Goal: Information Seeking & Learning: Learn about a topic

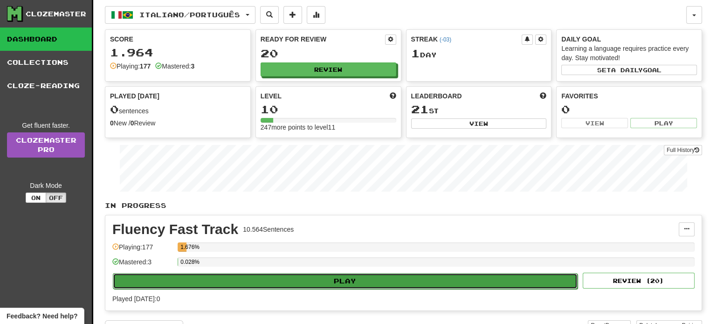
click at [354, 281] on button "Play" at bounding box center [345, 281] width 465 height 16
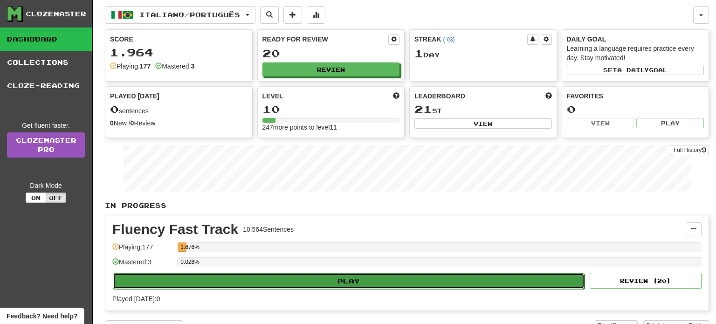
select select "**"
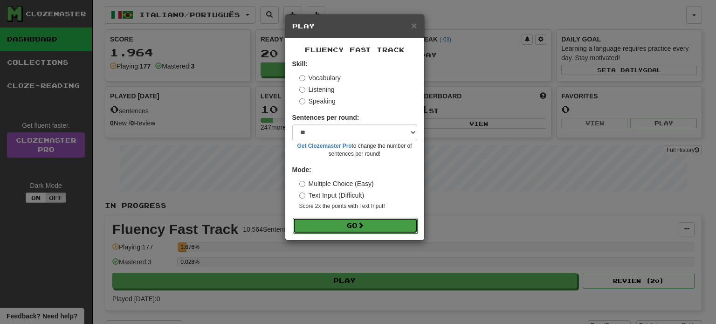
click at [378, 228] on button "Go" at bounding box center [355, 226] width 125 height 16
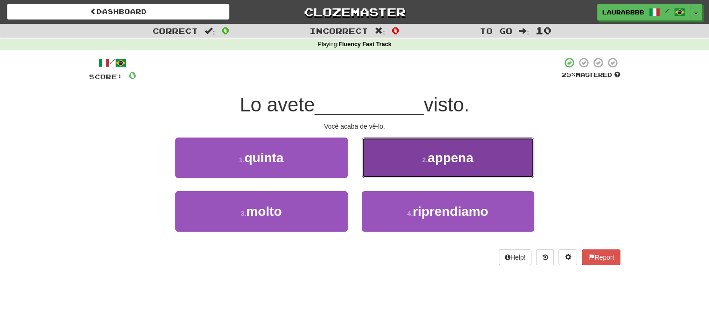
click at [503, 162] on button "2 . appena" at bounding box center [448, 157] width 172 height 41
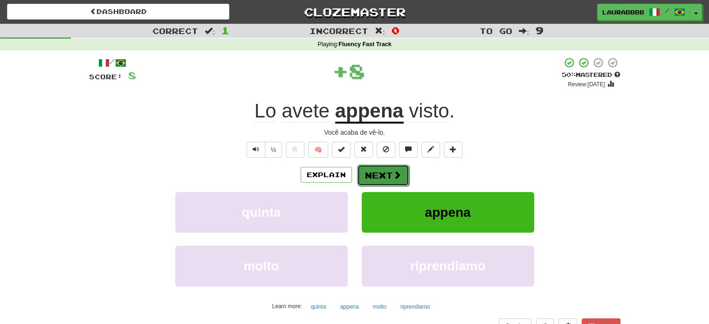
click at [376, 173] on button "Next" at bounding box center [383, 174] width 52 height 21
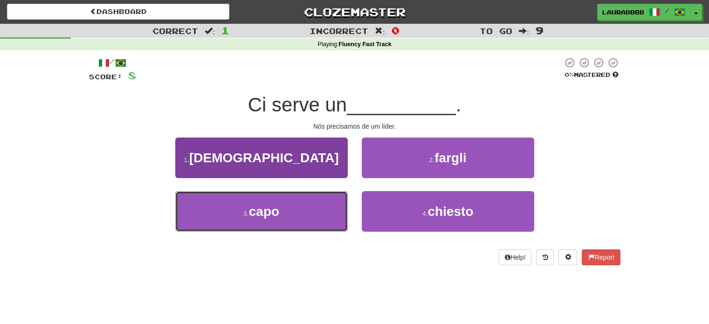
click at [298, 204] on button "3 . capo" at bounding box center [261, 211] width 172 height 41
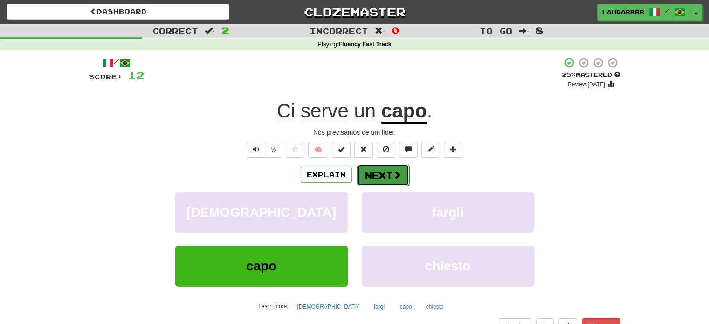
click at [381, 177] on button "Next" at bounding box center [383, 174] width 52 height 21
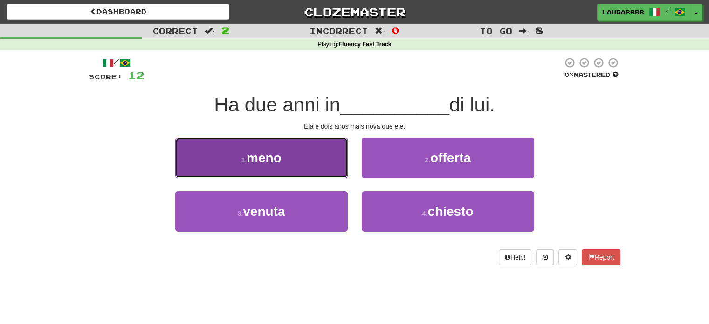
click at [284, 164] on button "1 . meno" at bounding box center [261, 157] width 172 height 41
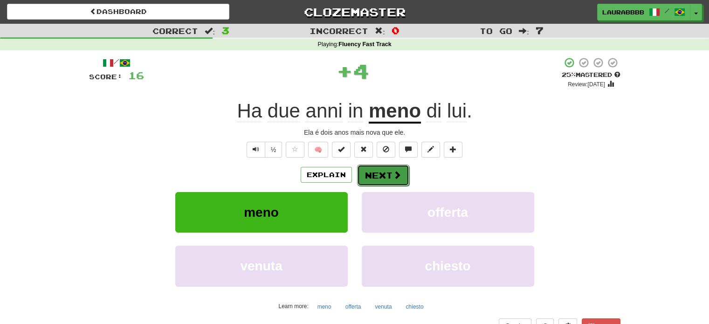
click at [393, 172] on span at bounding box center [397, 175] width 8 height 8
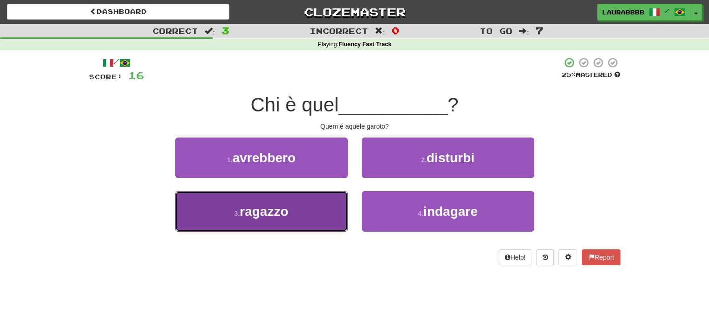
click at [315, 218] on button "3 . ragazzo" at bounding box center [261, 211] width 172 height 41
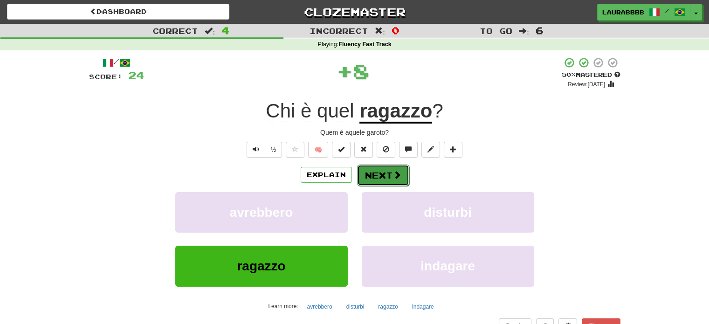
click at [387, 178] on button "Next" at bounding box center [383, 174] width 52 height 21
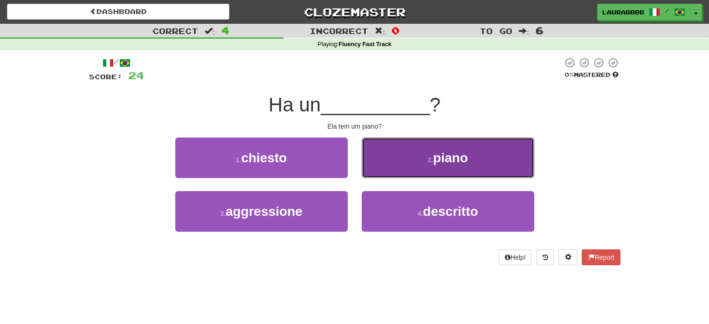
click at [441, 167] on button "2 . piano" at bounding box center [448, 157] width 172 height 41
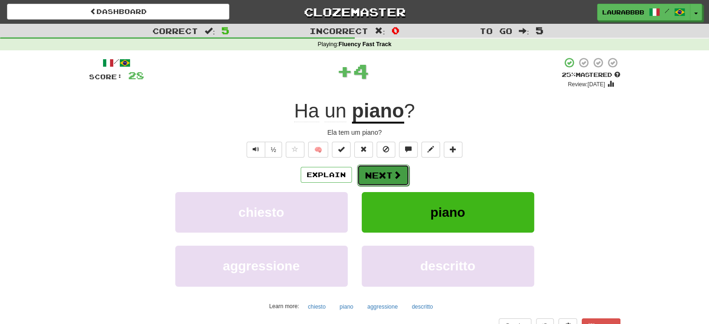
click at [379, 175] on button "Next" at bounding box center [383, 174] width 52 height 21
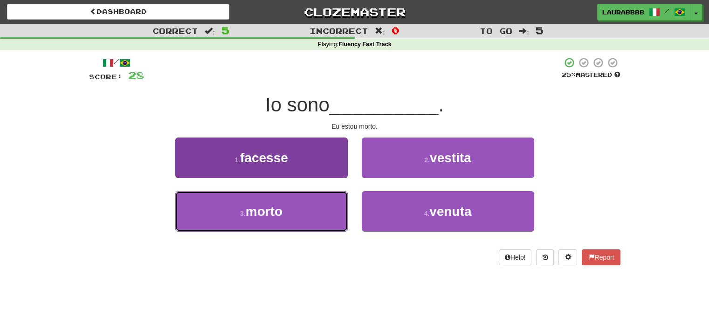
click at [290, 212] on button "3 . morto" at bounding box center [261, 211] width 172 height 41
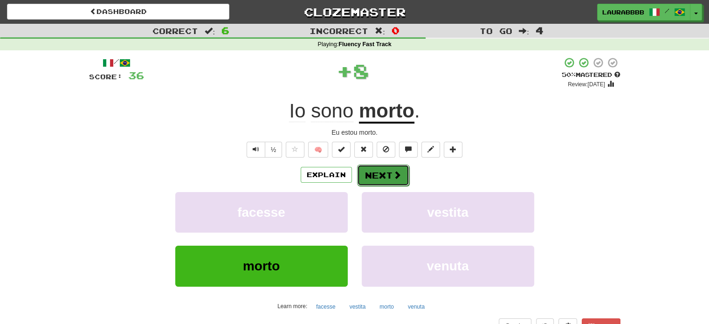
click at [395, 175] on span at bounding box center [397, 175] width 8 height 8
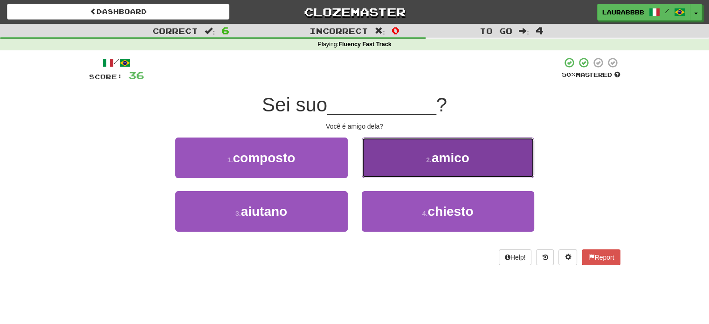
click at [396, 165] on button "2 . amico" at bounding box center [448, 157] width 172 height 41
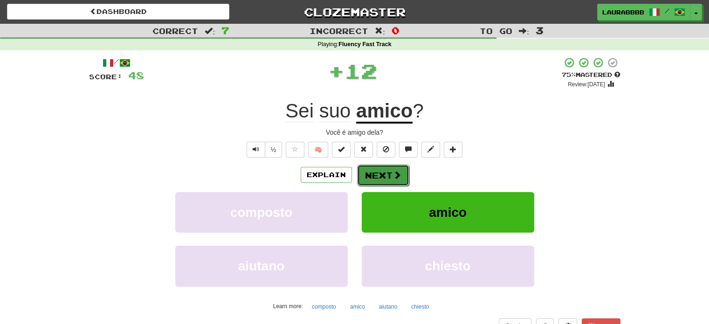
click at [393, 172] on span at bounding box center [397, 175] width 8 height 8
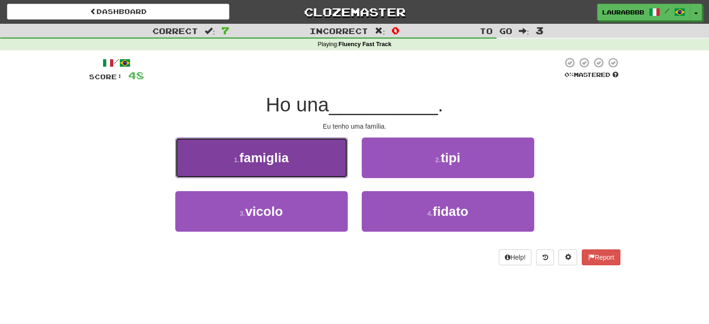
click at [315, 165] on button "1 . famiglia" at bounding box center [261, 157] width 172 height 41
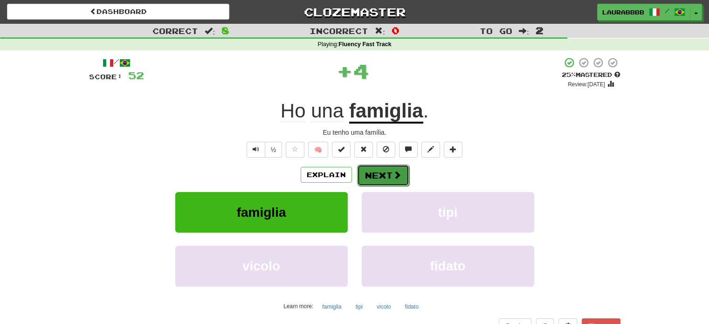
click at [384, 175] on button "Next" at bounding box center [383, 174] width 52 height 21
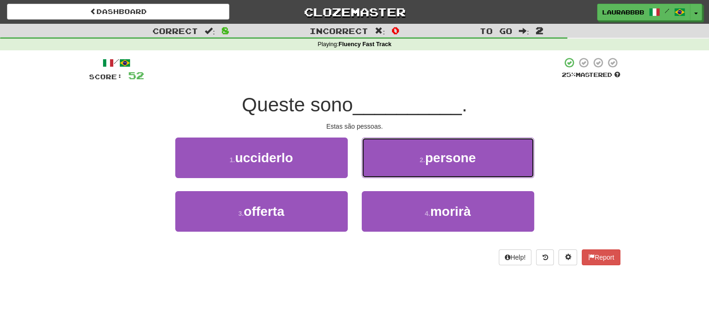
click at [384, 175] on button "2 . persone" at bounding box center [448, 157] width 172 height 41
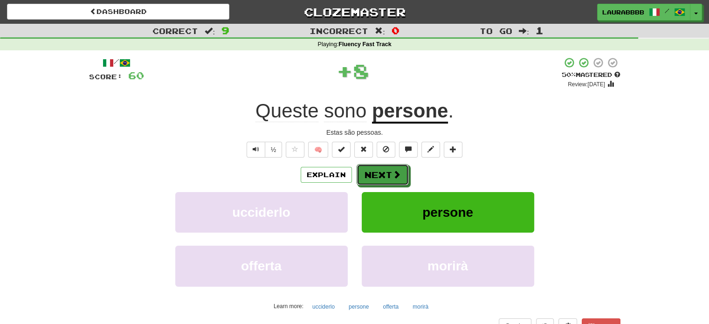
click at [384, 175] on button "Next" at bounding box center [382, 174] width 52 height 21
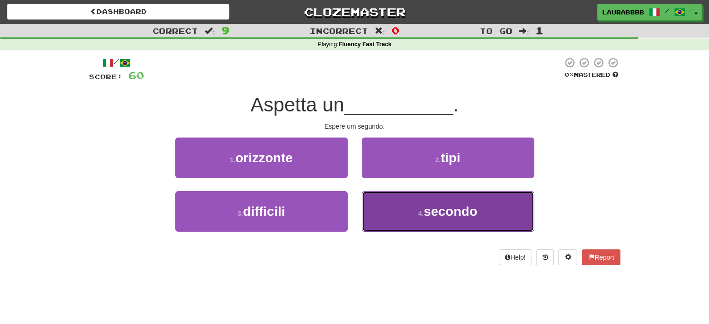
click at [388, 221] on button "4 . secondo" at bounding box center [448, 211] width 172 height 41
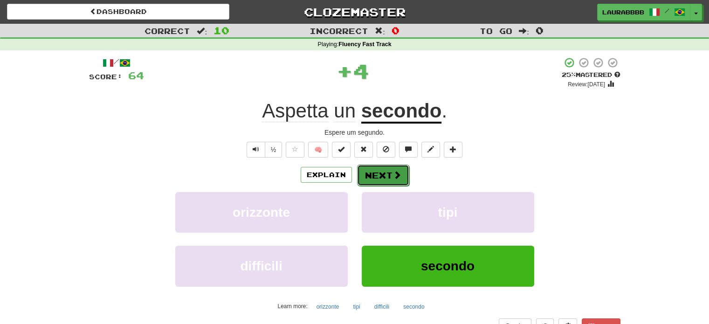
click at [386, 180] on button "Next" at bounding box center [383, 174] width 52 height 21
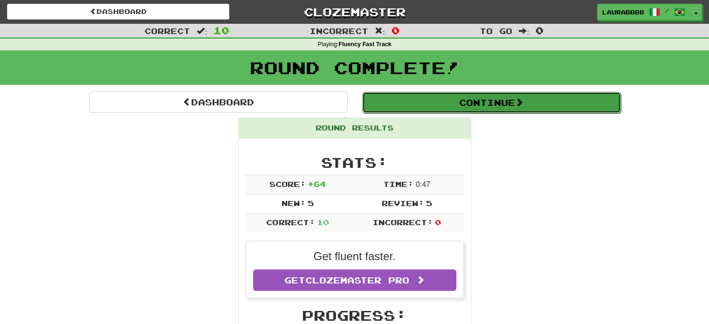
click at [498, 109] on button "Continue" at bounding box center [491, 102] width 259 height 21
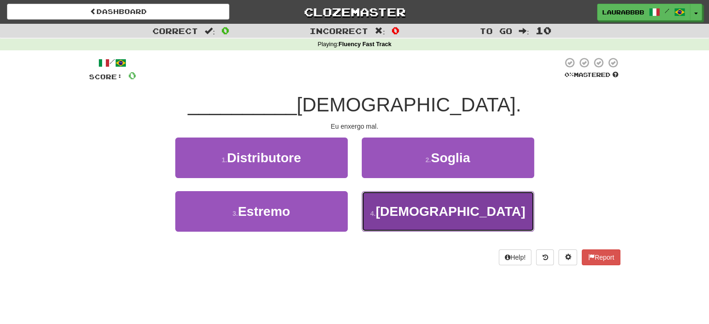
click at [455, 213] on span "[DEMOGRAPHIC_DATA]" at bounding box center [451, 211] width 150 height 14
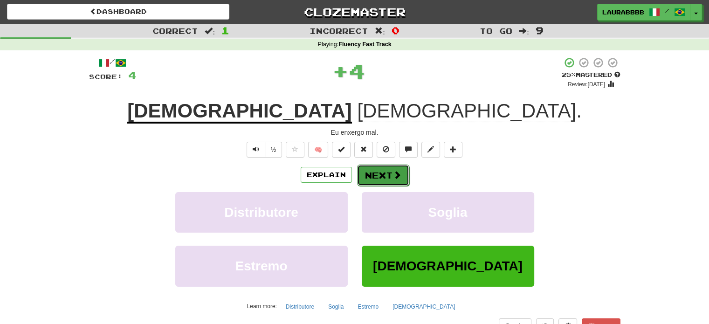
click at [388, 174] on button "Next" at bounding box center [383, 174] width 52 height 21
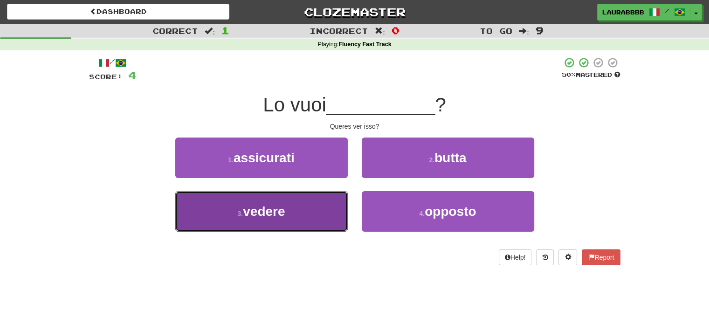
click at [278, 219] on button "3 . vedere" at bounding box center [261, 211] width 172 height 41
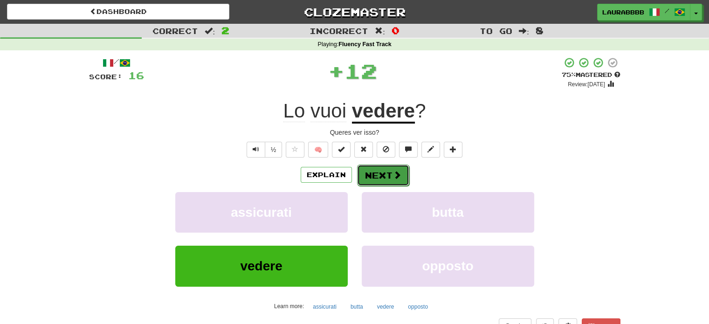
click at [370, 172] on button "Next" at bounding box center [383, 174] width 52 height 21
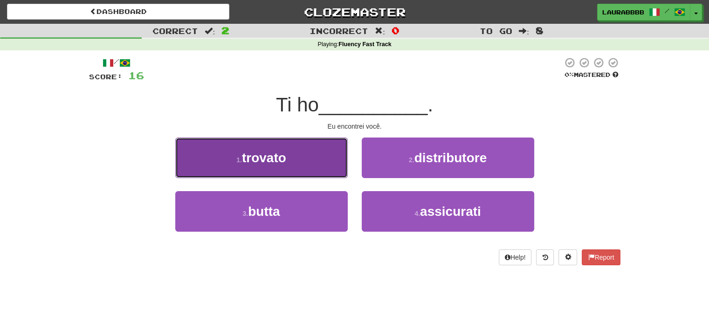
click at [317, 165] on button "1 . trovato" at bounding box center [261, 157] width 172 height 41
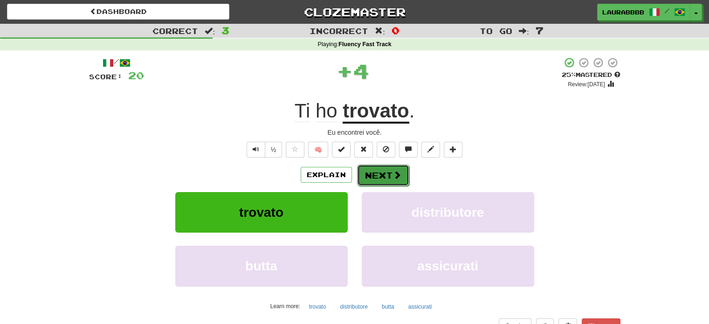
click at [390, 167] on button "Next" at bounding box center [383, 174] width 52 height 21
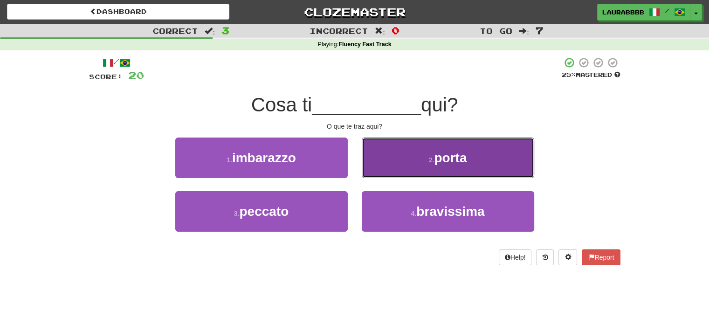
click at [408, 160] on button "2 . porta" at bounding box center [448, 157] width 172 height 41
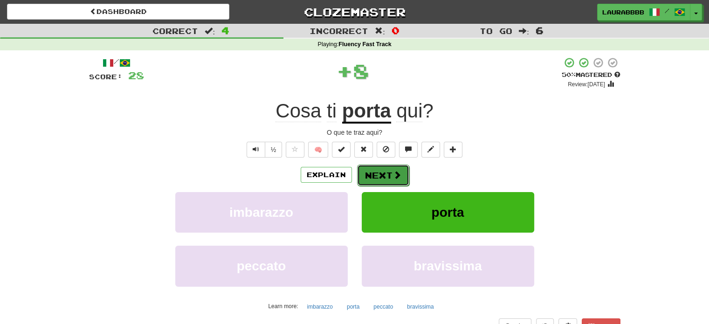
click at [378, 175] on button "Next" at bounding box center [383, 174] width 52 height 21
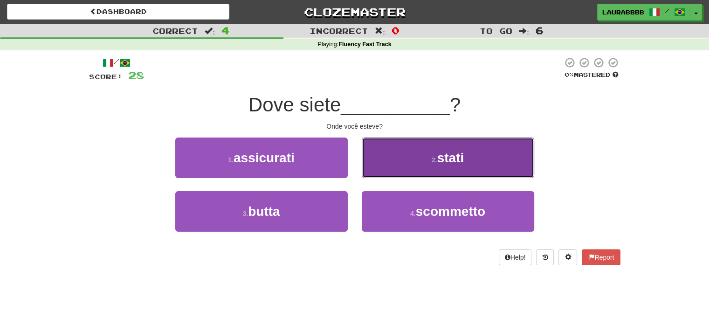
click at [399, 164] on button "2 . stati" at bounding box center [448, 157] width 172 height 41
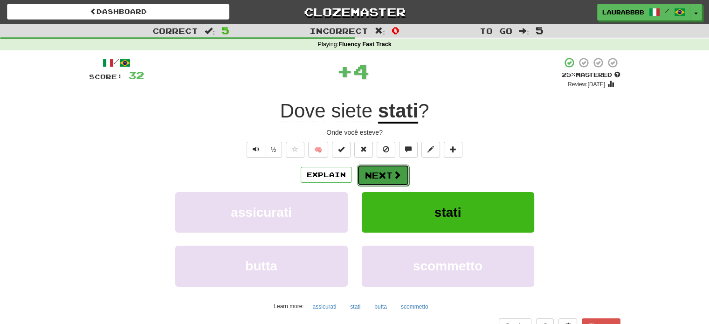
click at [384, 174] on button "Next" at bounding box center [383, 174] width 52 height 21
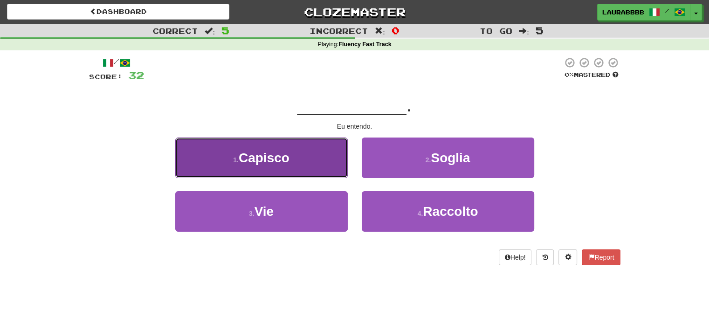
click at [323, 164] on button "1 . [GEOGRAPHIC_DATA]" at bounding box center [261, 157] width 172 height 41
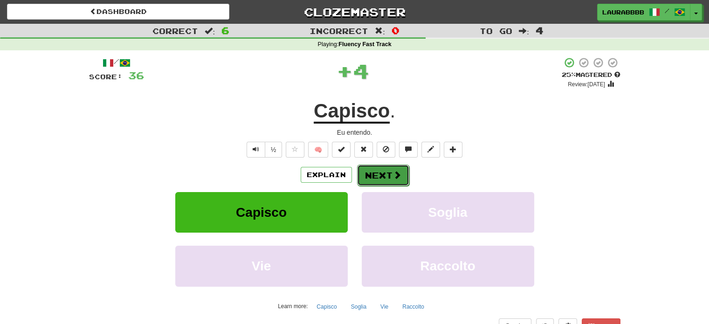
click at [396, 178] on span at bounding box center [397, 175] width 8 height 8
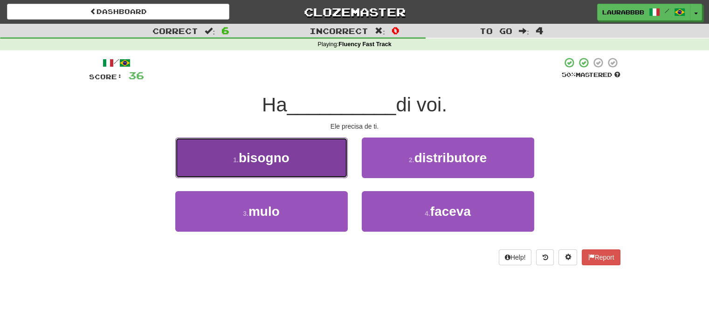
click at [300, 167] on button "1 . bisogno" at bounding box center [261, 157] width 172 height 41
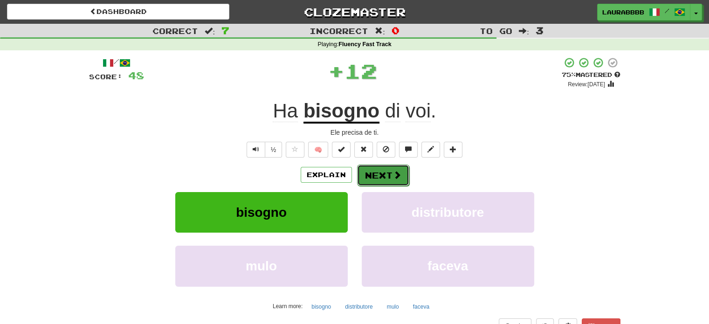
click at [384, 171] on button "Next" at bounding box center [383, 174] width 52 height 21
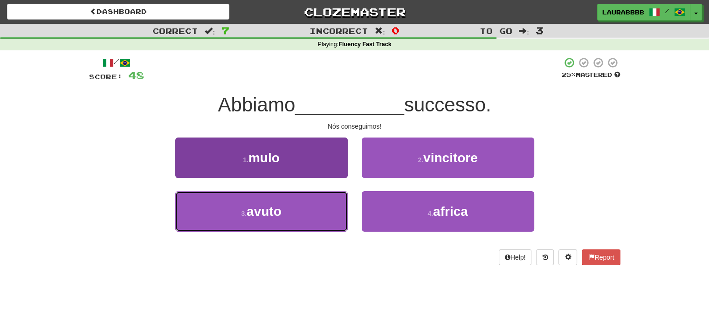
click at [293, 219] on button "3 . avuto" at bounding box center [261, 211] width 172 height 41
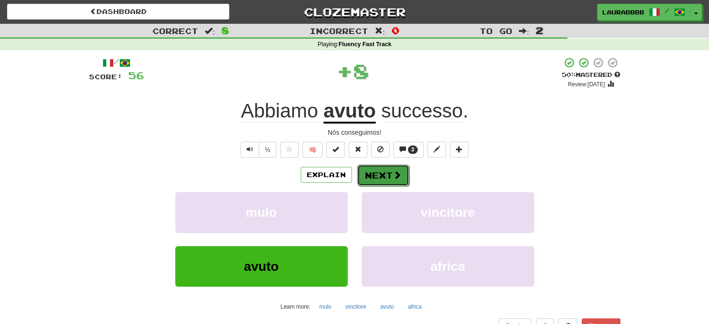
click at [377, 177] on button "Next" at bounding box center [383, 174] width 52 height 21
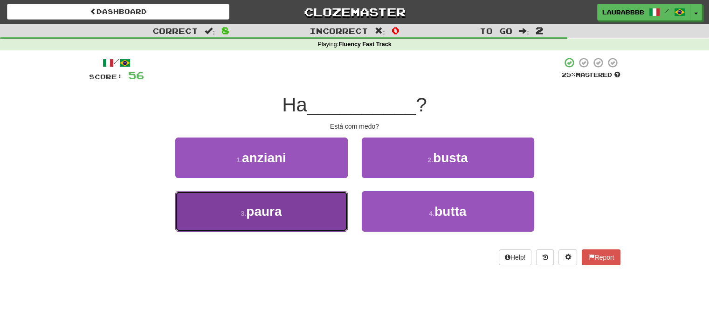
click at [313, 208] on button "3 . paura" at bounding box center [261, 211] width 172 height 41
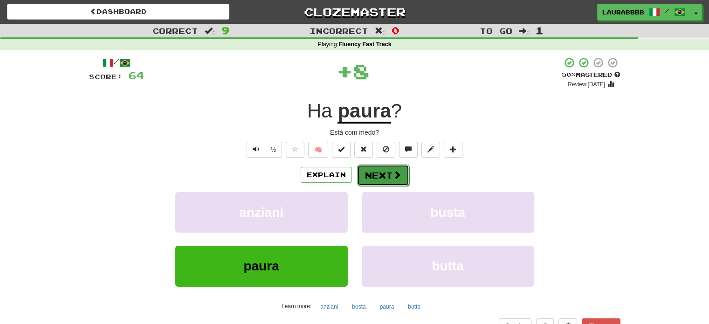
click at [384, 177] on button "Next" at bounding box center [383, 174] width 52 height 21
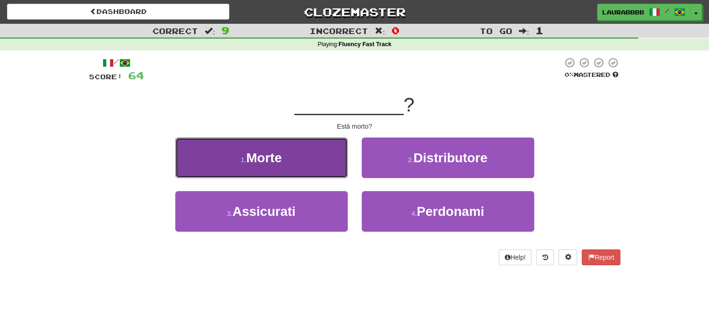
click at [321, 170] on button "1 . Morte" at bounding box center [261, 157] width 172 height 41
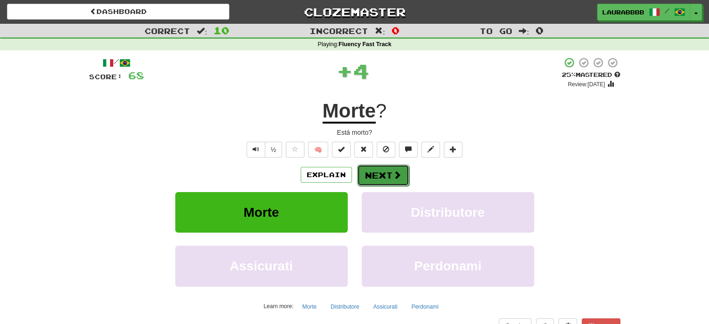
click at [377, 171] on button "Next" at bounding box center [383, 174] width 52 height 21
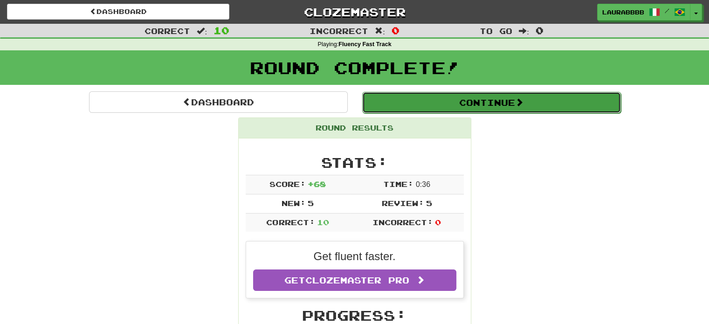
click at [479, 108] on button "Continue" at bounding box center [491, 102] width 259 height 21
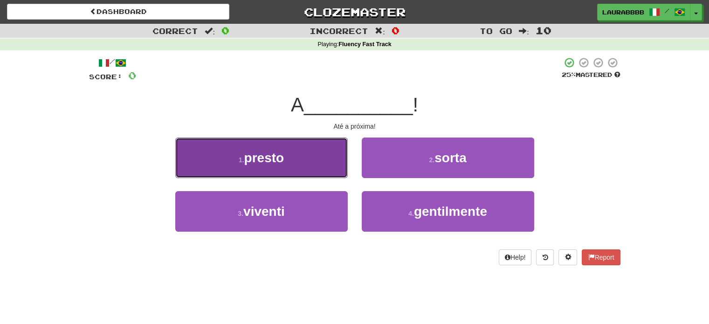
click at [311, 171] on button "1 . presto" at bounding box center [261, 157] width 172 height 41
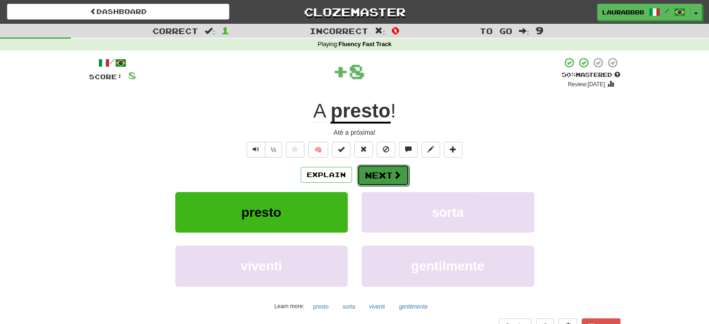
click at [387, 173] on button "Next" at bounding box center [383, 174] width 52 height 21
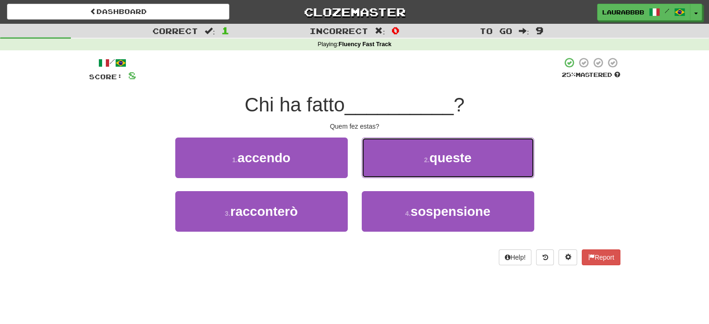
click at [387, 173] on button "2 . queste" at bounding box center [448, 157] width 172 height 41
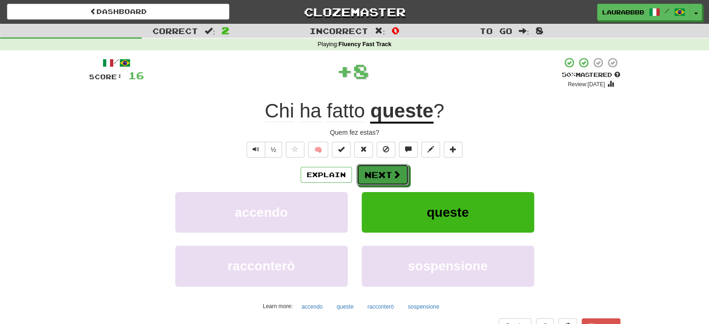
click at [387, 173] on button "Next" at bounding box center [382, 174] width 52 height 21
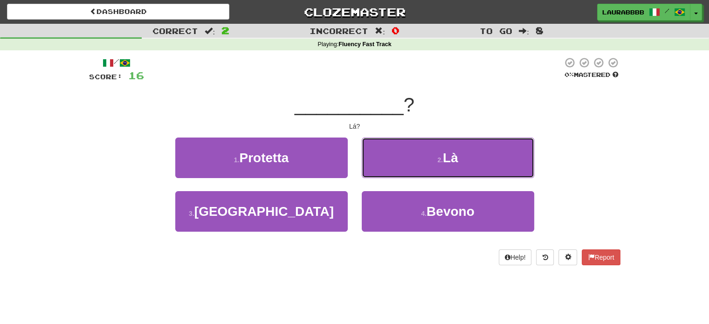
click at [387, 173] on button "2 . Là" at bounding box center [448, 157] width 172 height 41
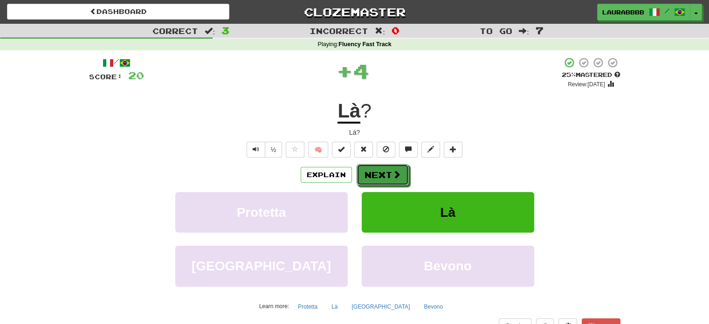
click at [387, 173] on button "Next" at bounding box center [382, 174] width 52 height 21
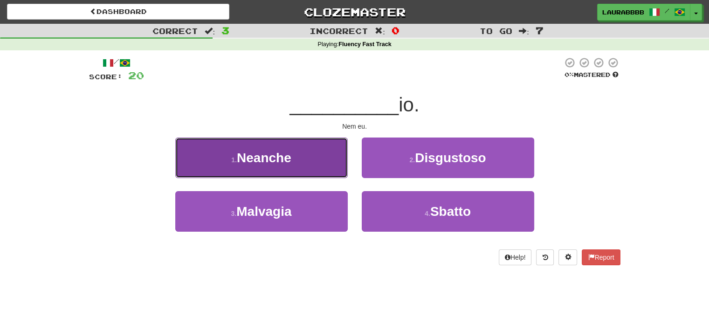
click at [299, 171] on button "1 . [GEOGRAPHIC_DATA]" at bounding box center [261, 157] width 172 height 41
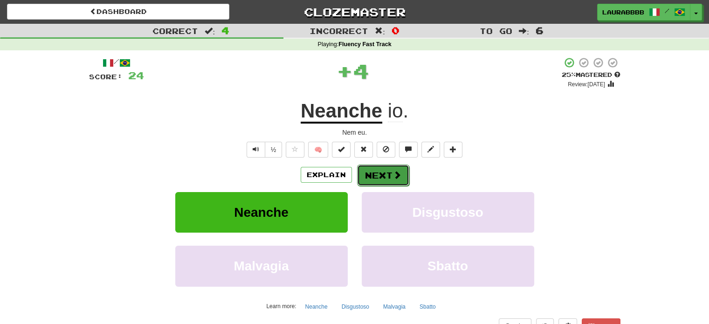
click at [401, 175] on button "Next" at bounding box center [383, 174] width 52 height 21
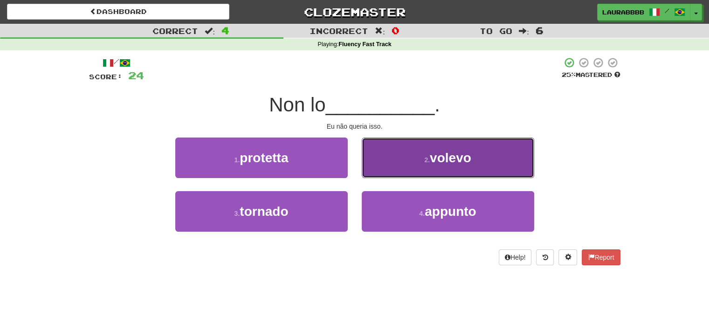
click at [393, 169] on button "2 . volevo" at bounding box center [448, 157] width 172 height 41
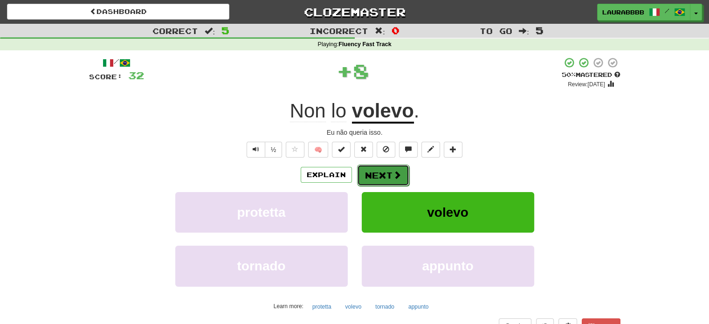
click at [387, 173] on button "Next" at bounding box center [383, 174] width 52 height 21
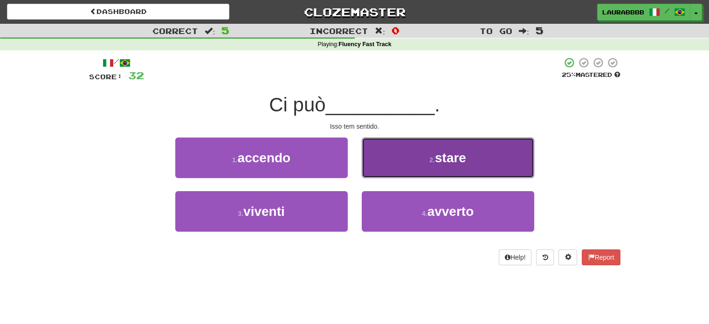
click at [419, 169] on button "2 . stare" at bounding box center [448, 157] width 172 height 41
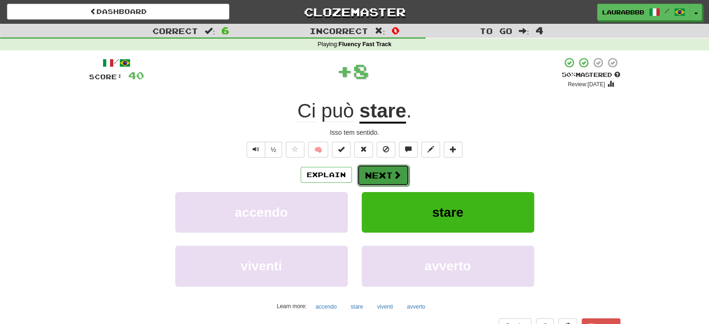
click at [406, 173] on button "Next" at bounding box center [383, 174] width 52 height 21
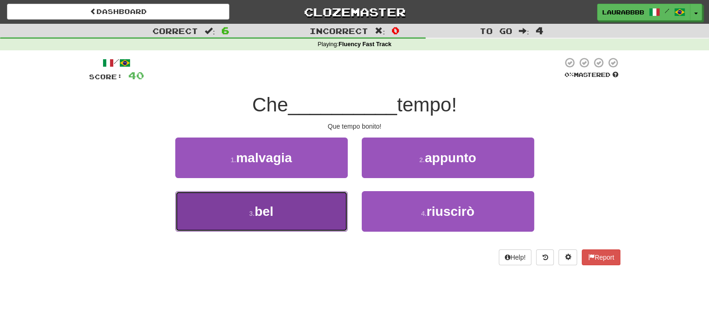
click at [321, 203] on button "3 . bel" at bounding box center [261, 211] width 172 height 41
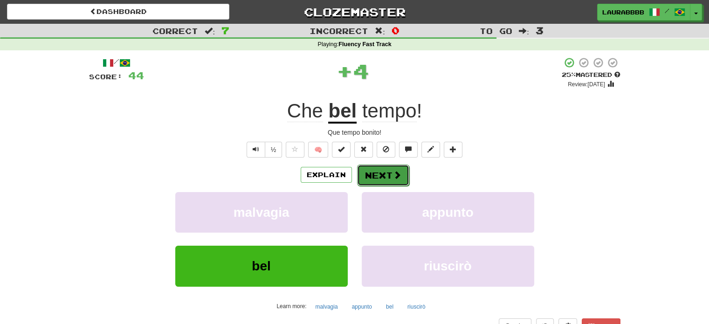
click at [392, 167] on button "Next" at bounding box center [383, 174] width 52 height 21
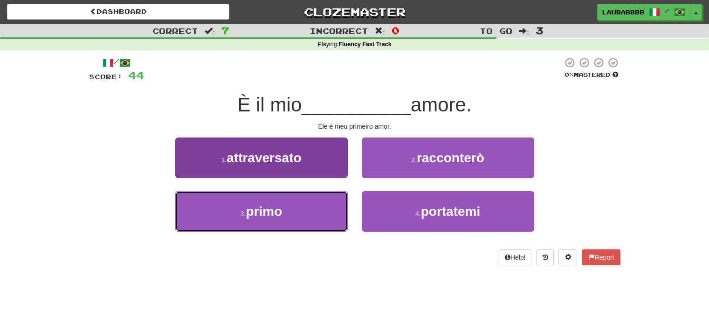
drag, startPoint x: 283, startPoint y: 215, endPoint x: 289, endPoint y: 211, distance: 7.3
click at [283, 214] on button "3 . primo" at bounding box center [261, 211] width 172 height 41
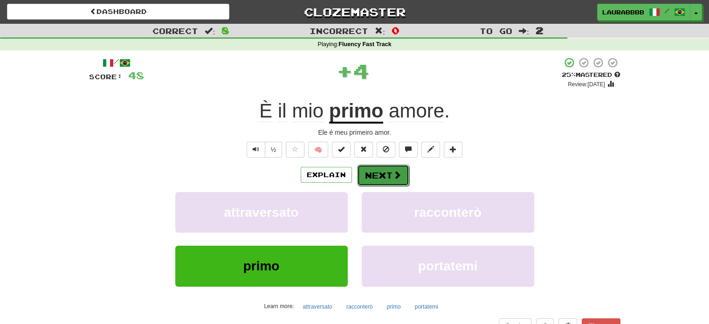
click at [383, 181] on button "Next" at bounding box center [383, 174] width 52 height 21
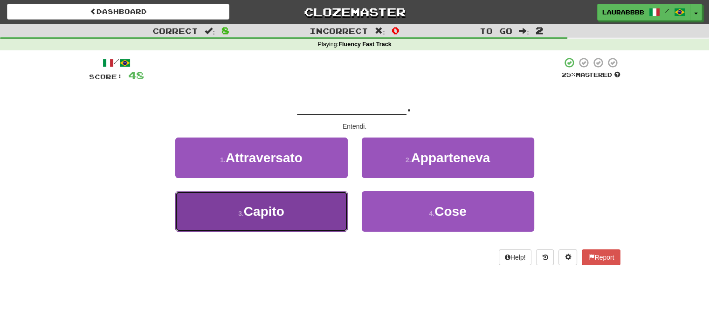
click at [302, 216] on button "3 . Capito" at bounding box center [261, 211] width 172 height 41
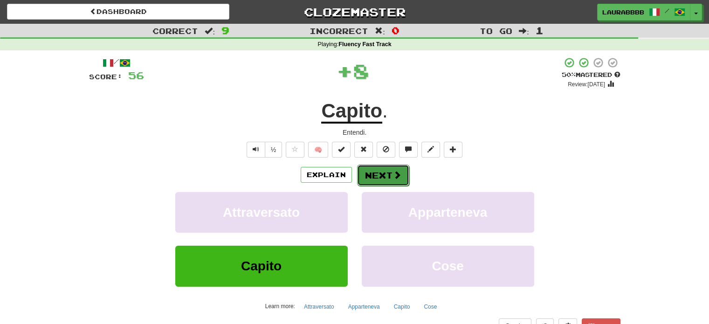
click at [385, 178] on button "Next" at bounding box center [383, 174] width 52 height 21
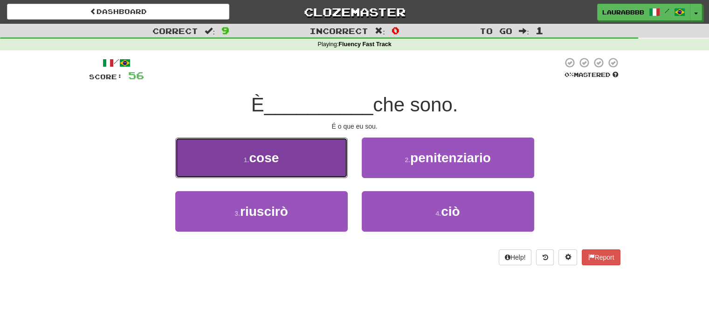
click at [327, 165] on button "1 . cose" at bounding box center [261, 157] width 172 height 41
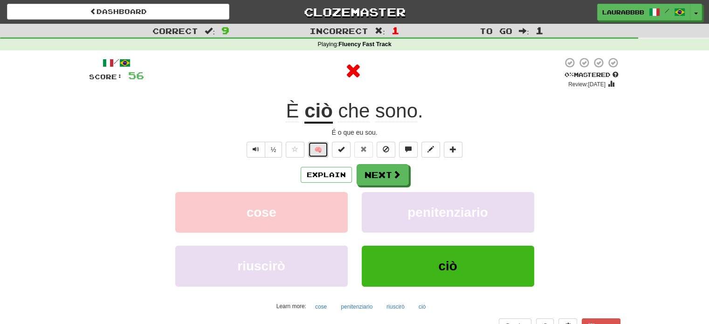
click at [322, 152] on button "🧠" at bounding box center [318, 150] width 20 height 16
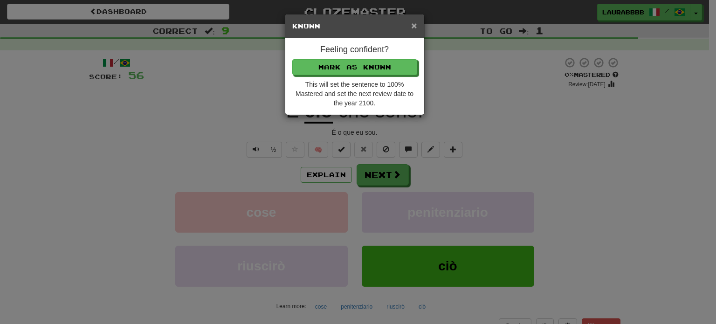
click at [412, 25] on span "×" at bounding box center [414, 25] width 6 height 11
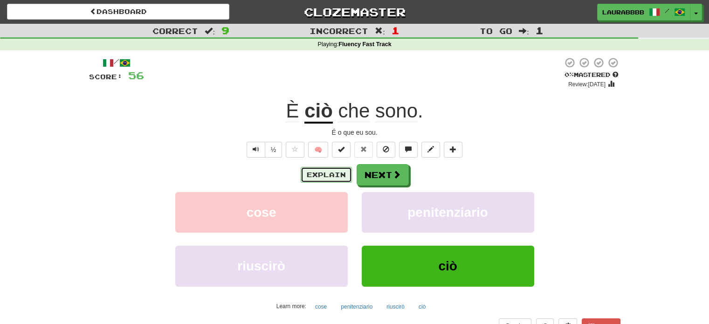
click at [325, 172] on button "Explain" at bounding box center [326, 175] width 51 height 16
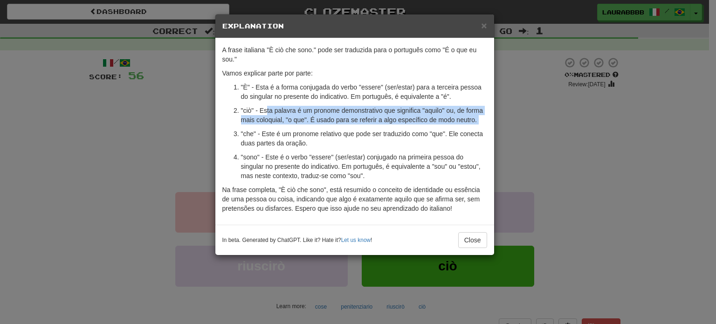
drag, startPoint x: 267, startPoint y: 110, endPoint x: 282, endPoint y: 125, distance: 21.4
click at [282, 125] on ol ""È" - Esta é a forma conjugada do verbo "essere" (ser/estar) para a terceira pe…" at bounding box center [354, 131] width 265 height 98
click at [409, 121] on p ""ciò" - Esta palavra é um pronome demonstrativo que significa "aquilo" ou, de f…" at bounding box center [364, 115] width 246 height 19
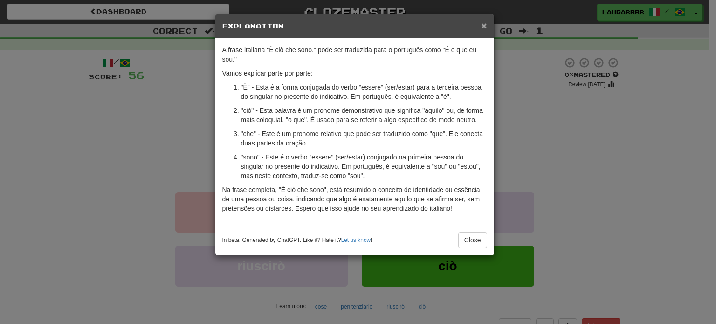
click at [481, 27] on span "×" at bounding box center [484, 25] width 6 height 11
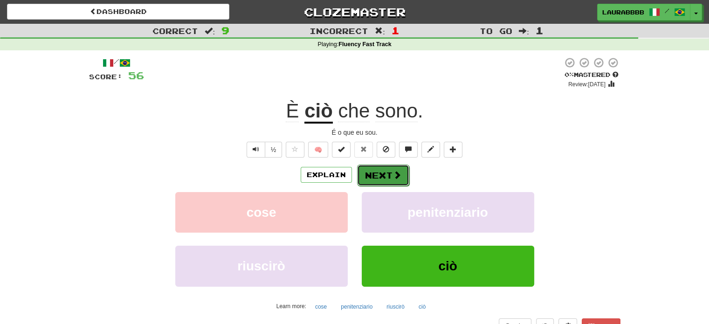
click at [387, 168] on button "Next" at bounding box center [383, 174] width 52 height 21
